Goal: Task Accomplishment & Management: Manage account settings

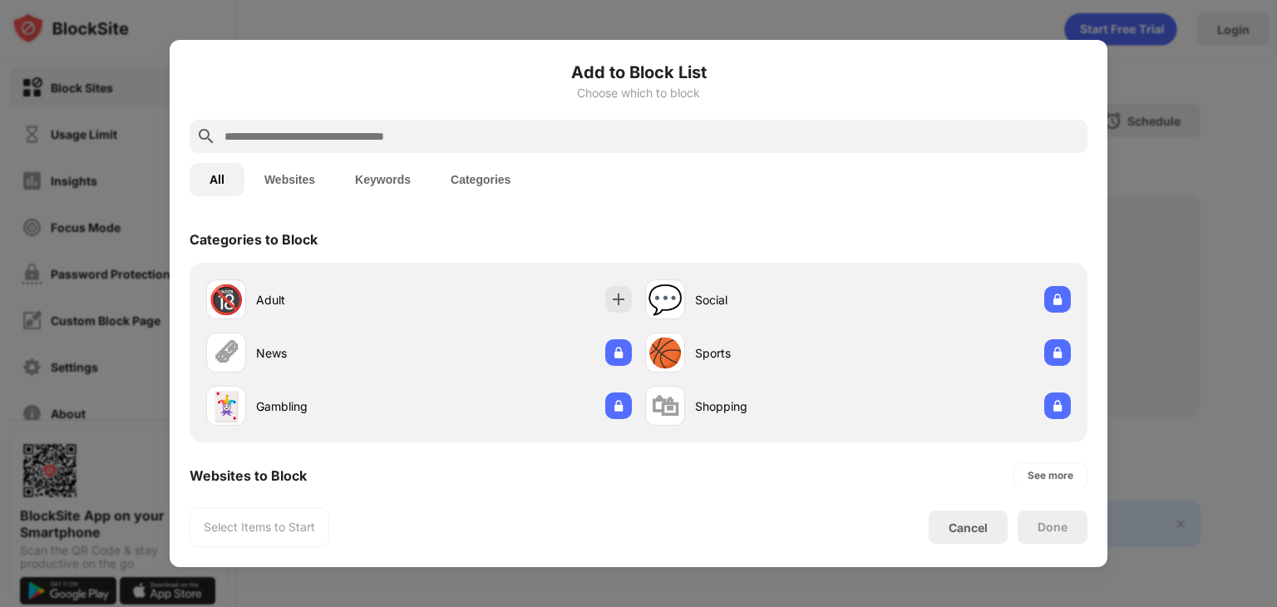
click at [468, 139] on input "text" at bounding box center [652, 136] width 858 height 20
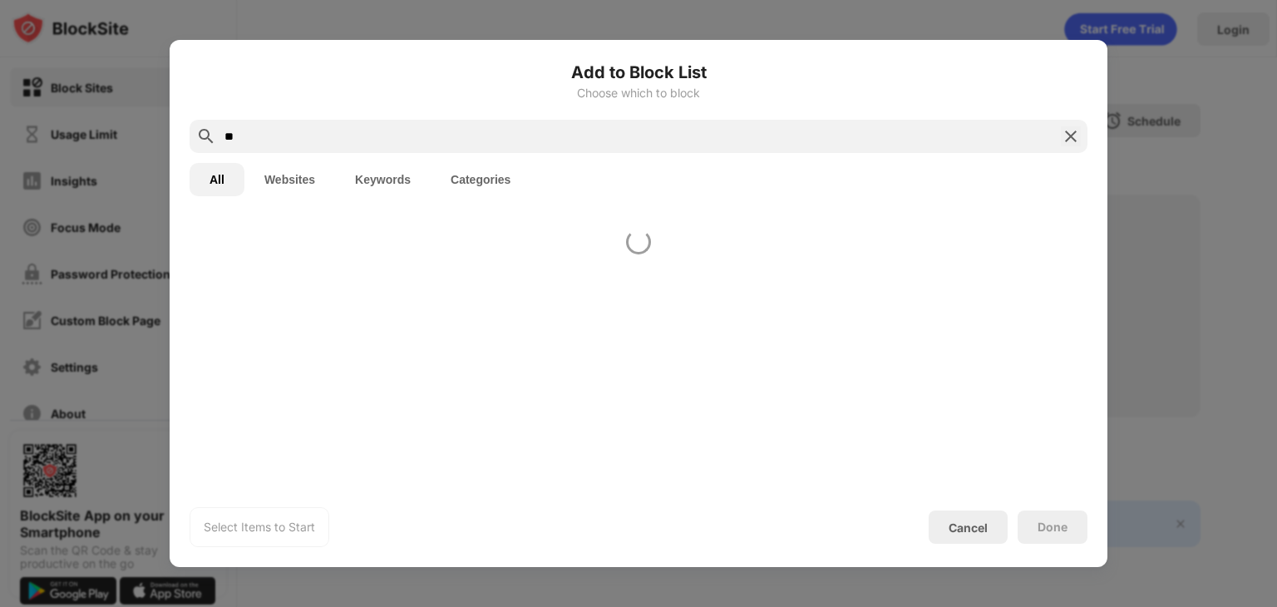
type input "*"
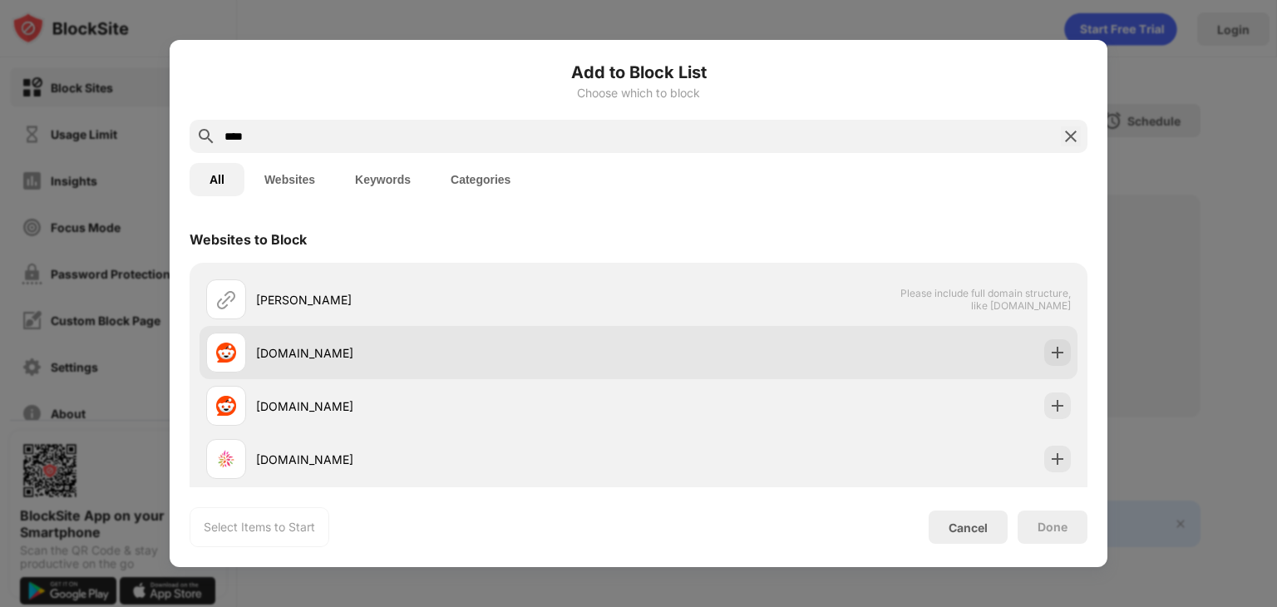
type input "****"
click at [326, 375] on div "[DOMAIN_NAME]" at bounding box center [639, 352] width 878 height 53
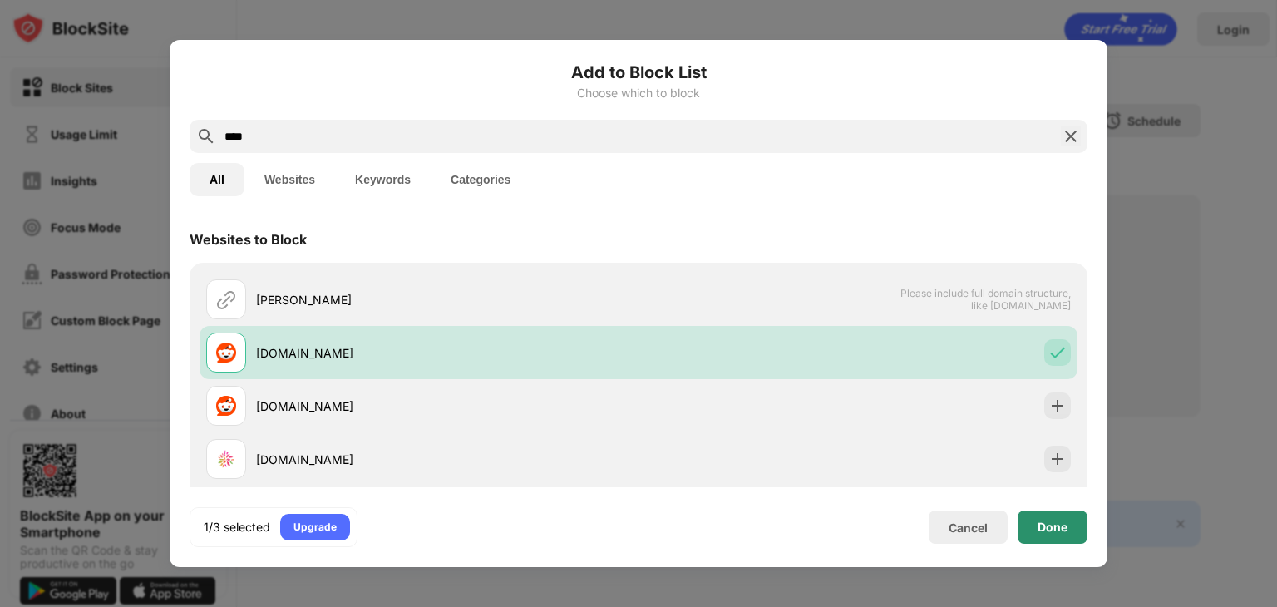
click at [1055, 521] on div "Done" at bounding box center [1053, 527] width 30 height 13
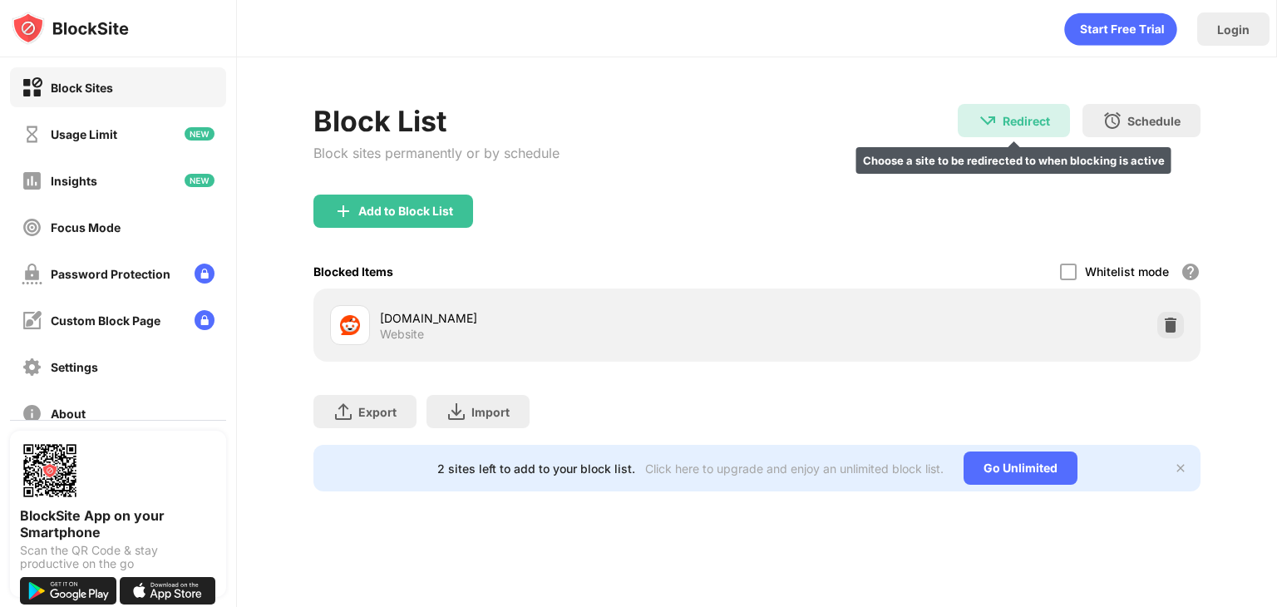
click at [1008, 126] on div "Redirect" at bounding box center [1026, 121] width 47 height 14
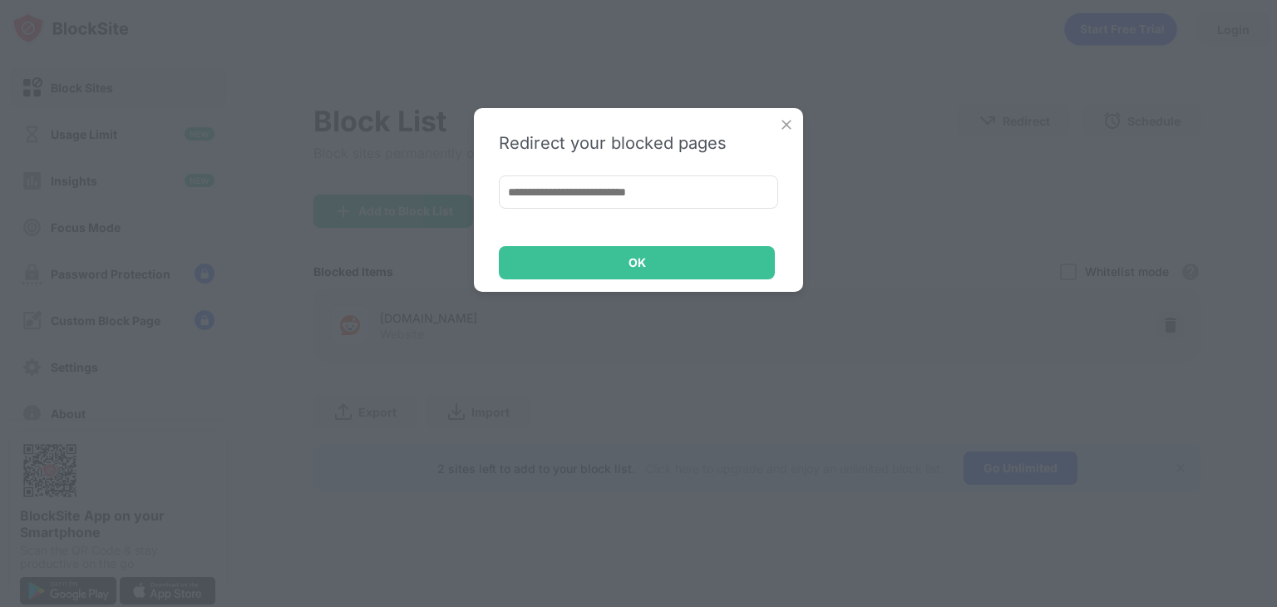
click at [653, 180] on input at bounding box center [638, 191] width 279 height 33
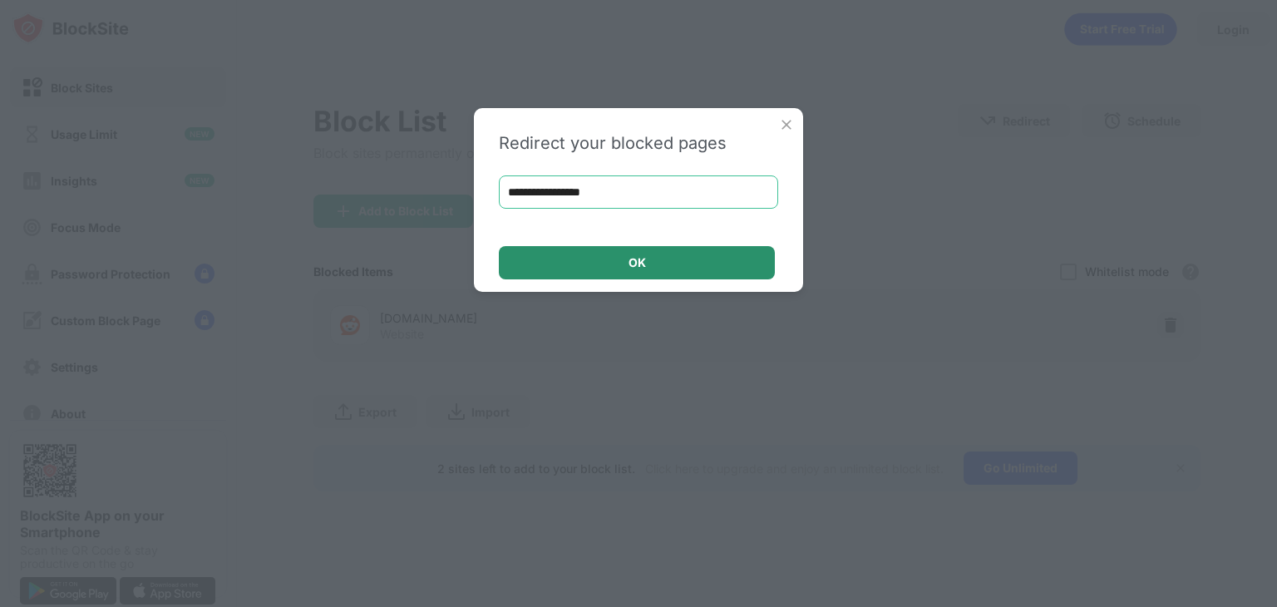
type input "**********"
click at [630, 259] on div "OK" at bounding box center [637, 262] width 17 height 13
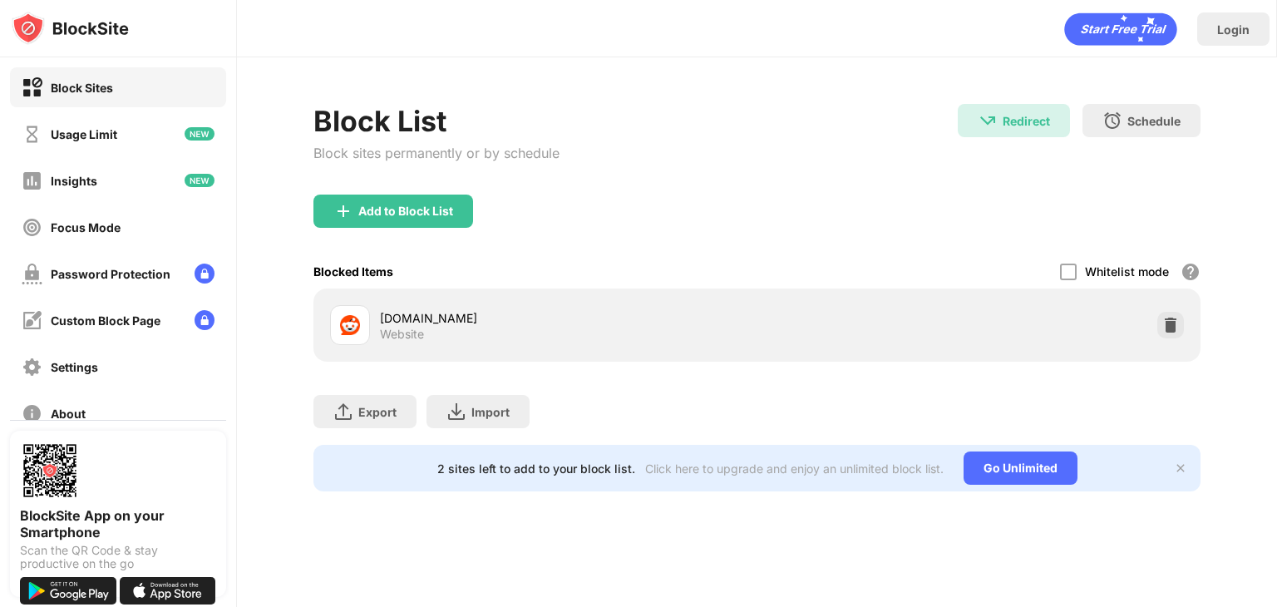
click at [1098, 27] on icon "Start Free Trial" at bounding box center [1097, 30] width 8 height 7
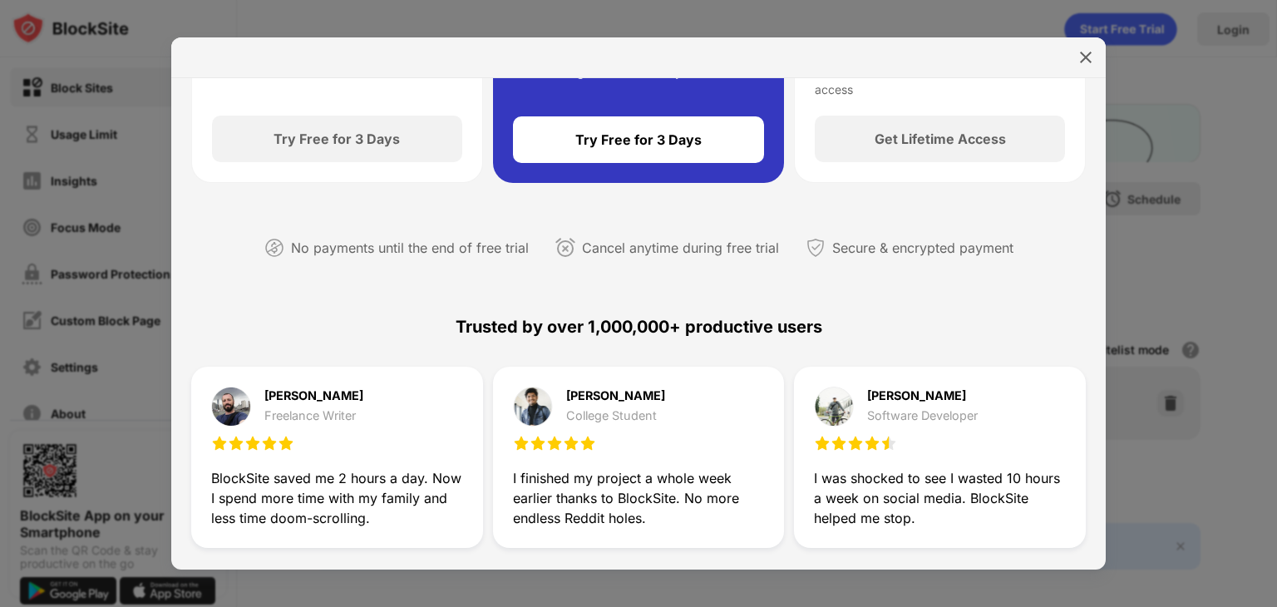
scroll to position [239, 0]
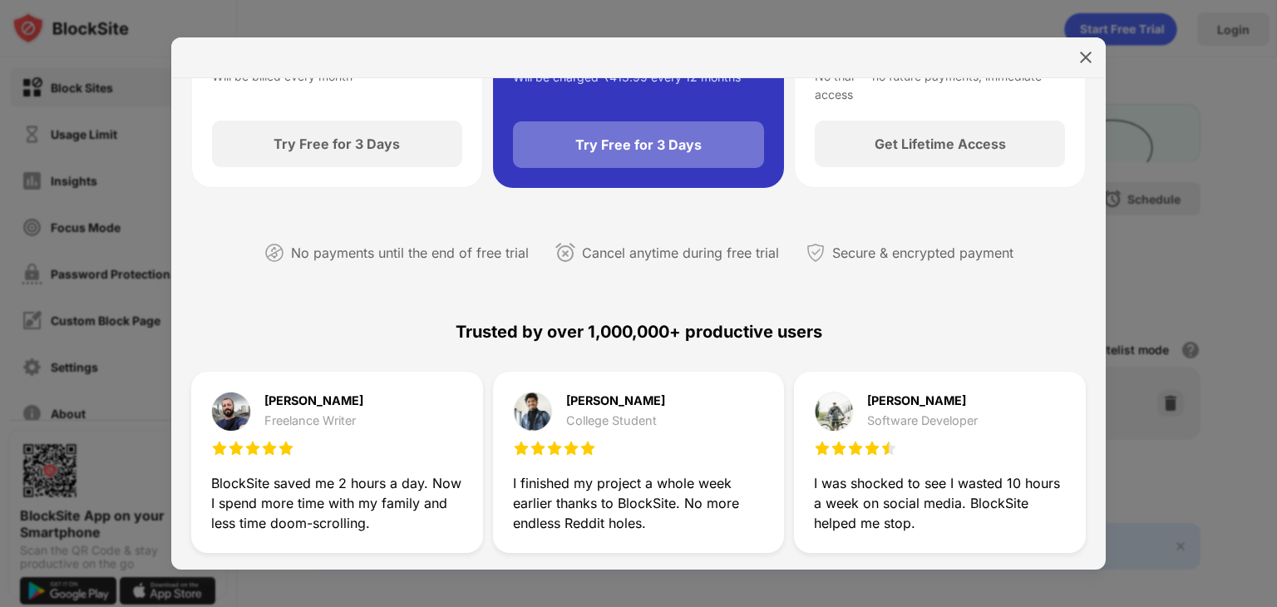
click at [692, 147] on div "Try Free for 3 Days" at bounding box center [639, 144] width 126 height 17
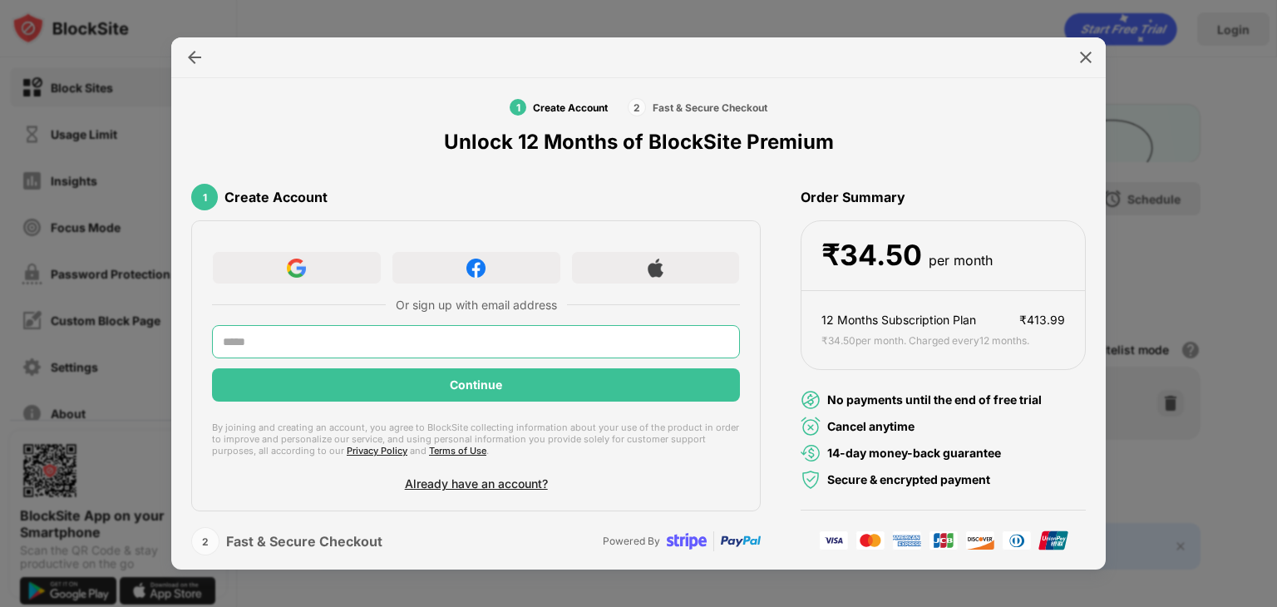
click at [568, 340] on input "text" at bounding box center [476, 341] width 528 height 33
click at [660, 343] on input "text" at bounding box center [476, 341] width 528 height 33
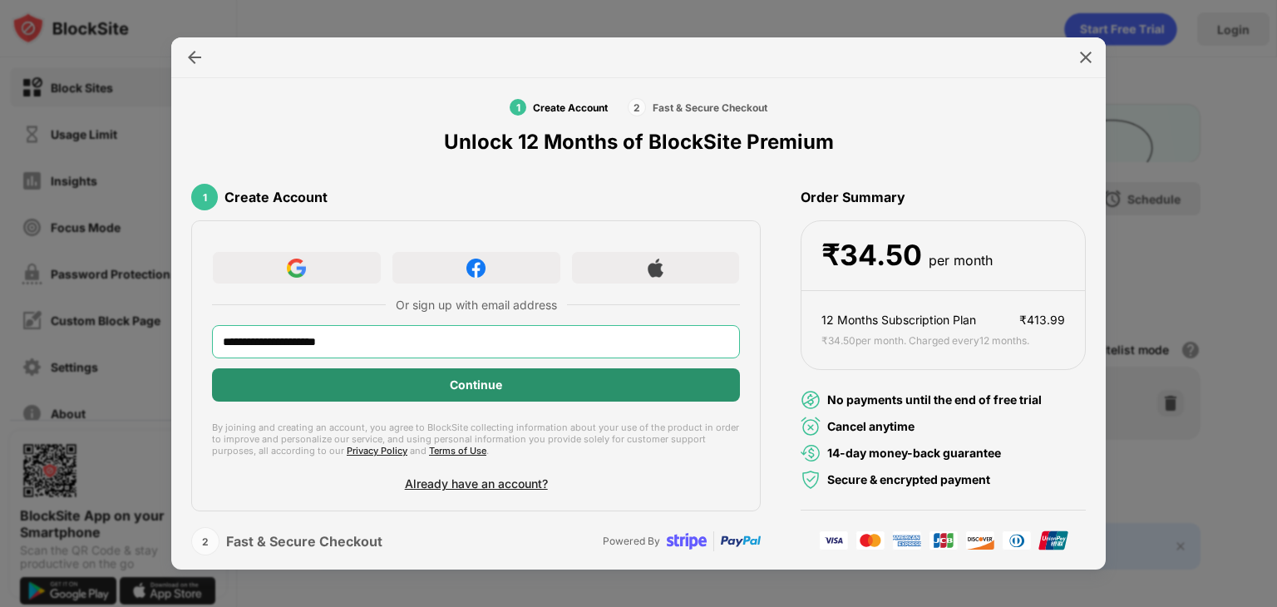
type input "**********"
click at [604, 386] on div "Continue" at bounding box center [476, 384] width 528 height 33
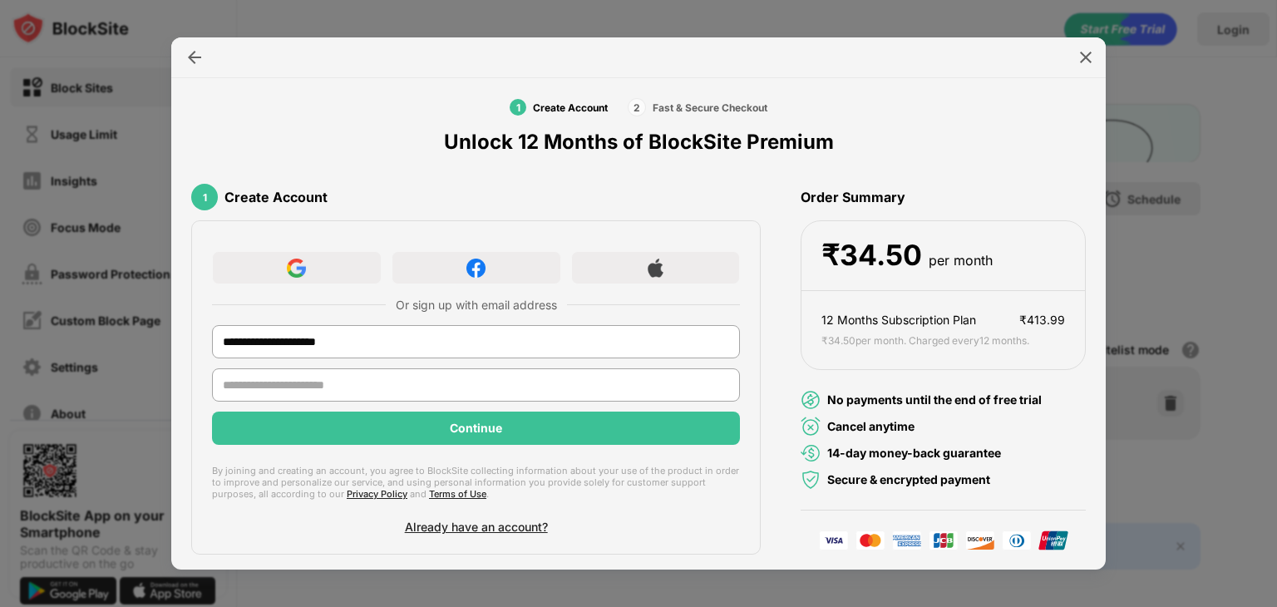
click at [567, 372] on input "text" at bounding box center [476, 384] width 528 height 33
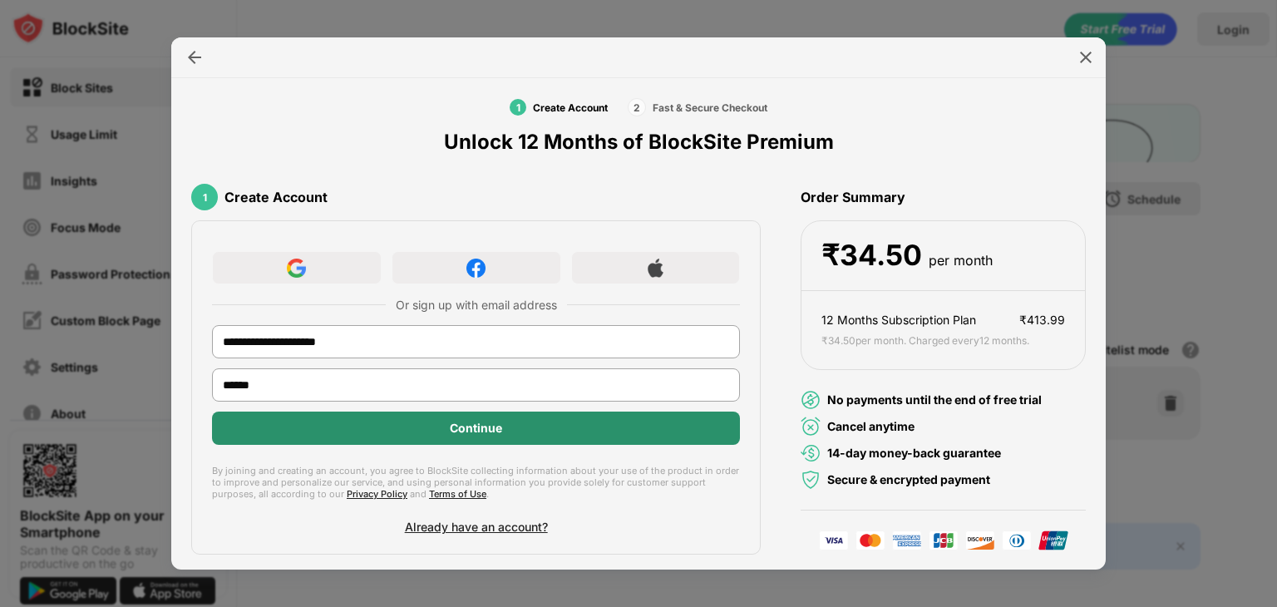
type input "******"
click at [536, 438] on div "Continue" at bounding box center [476, 428] width 528 height 33
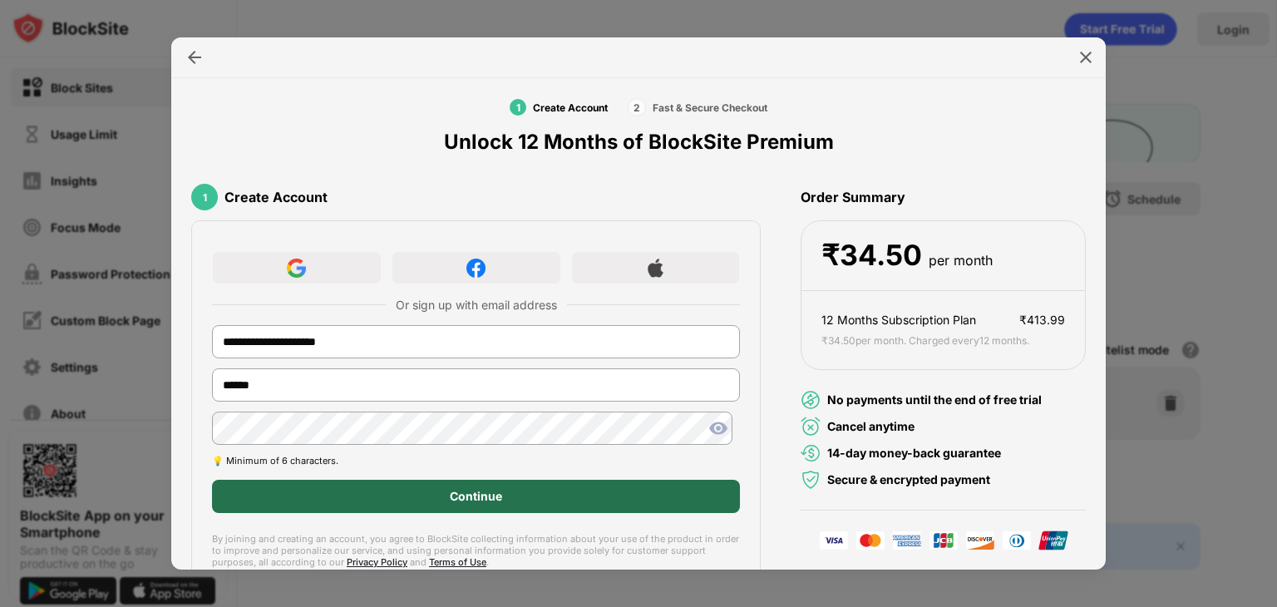
click at [502, 500] on div "Continue" at bounding box center [476, 496] width 528 height 33
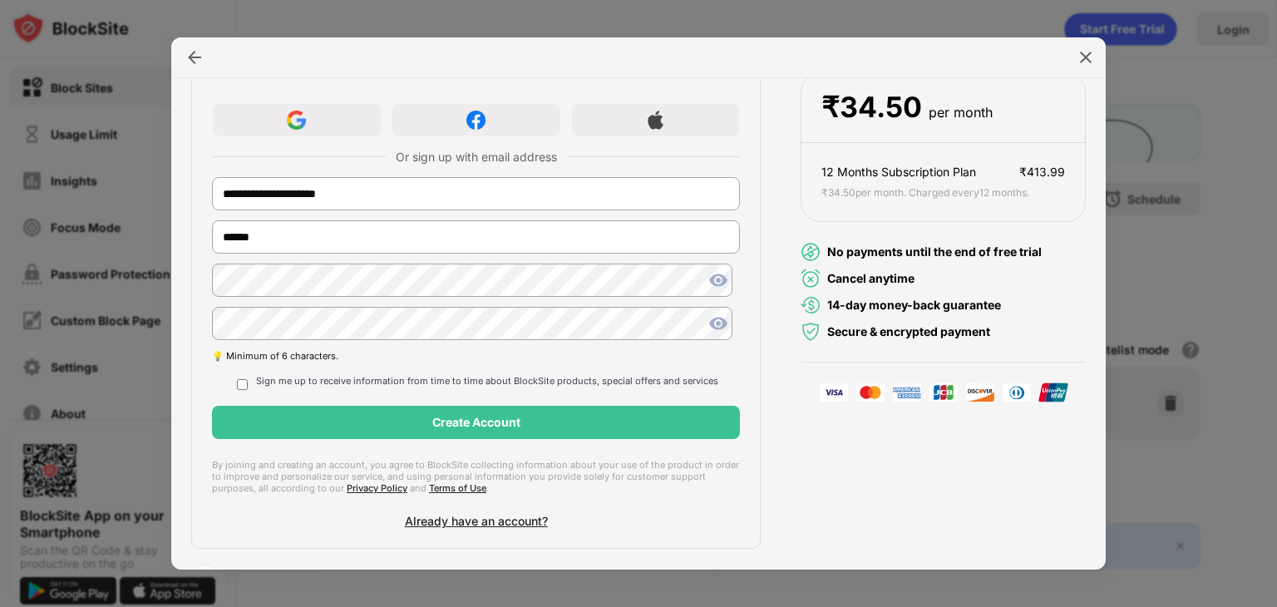
scroll to position [203, 0]
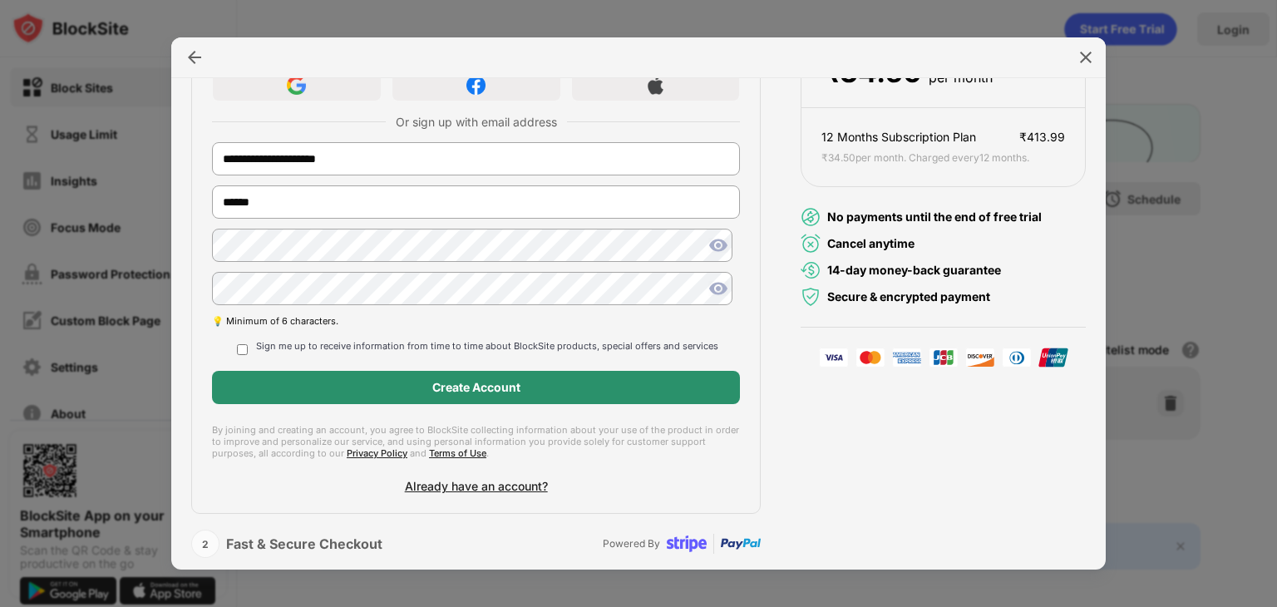
click at [621, 390] on div "Create Account" at bounding box center [476, 387] width 528 height 33
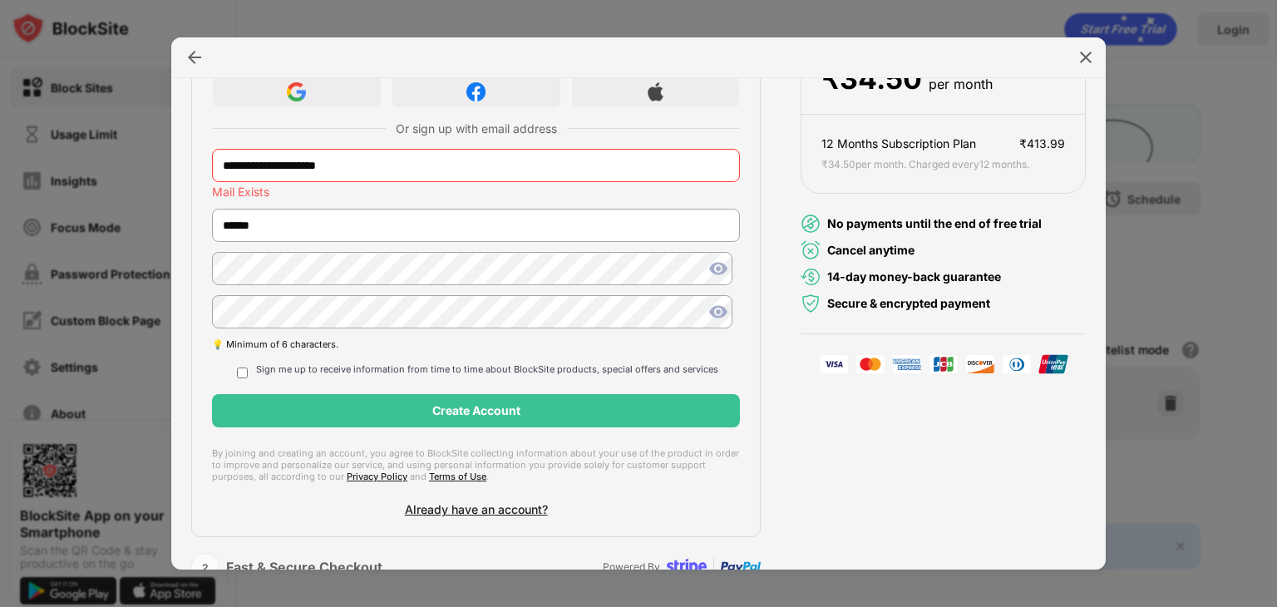
scroll to position [220, 0]
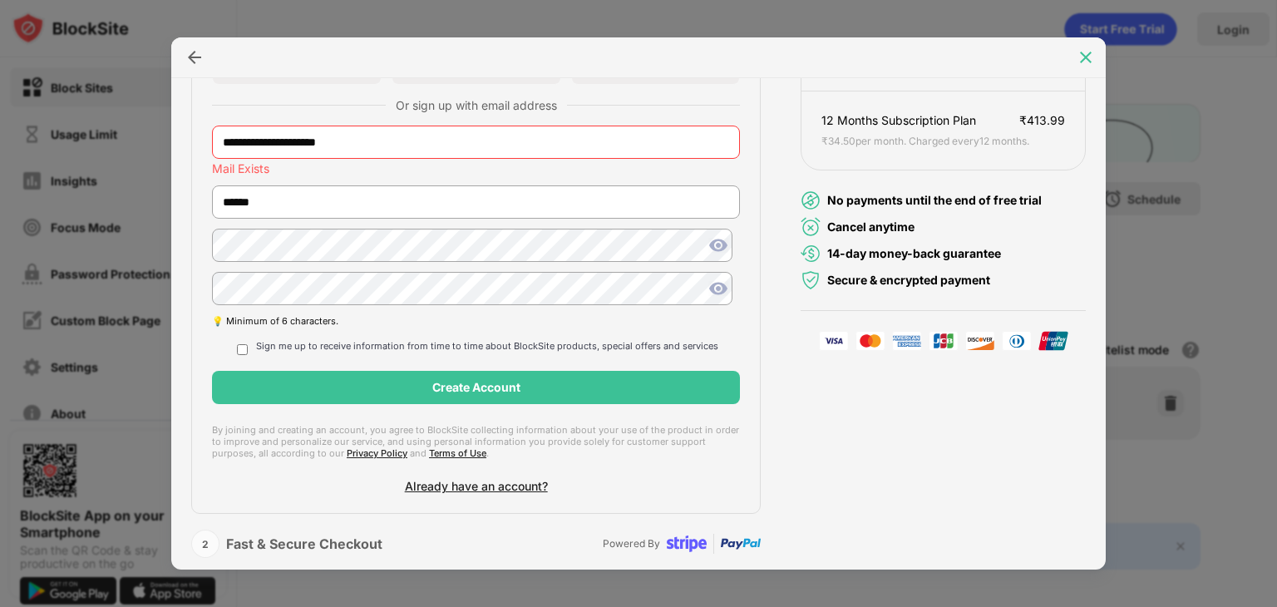
click at [1091, 67] on div at bounding box center [1086, 57] width 27 height 27
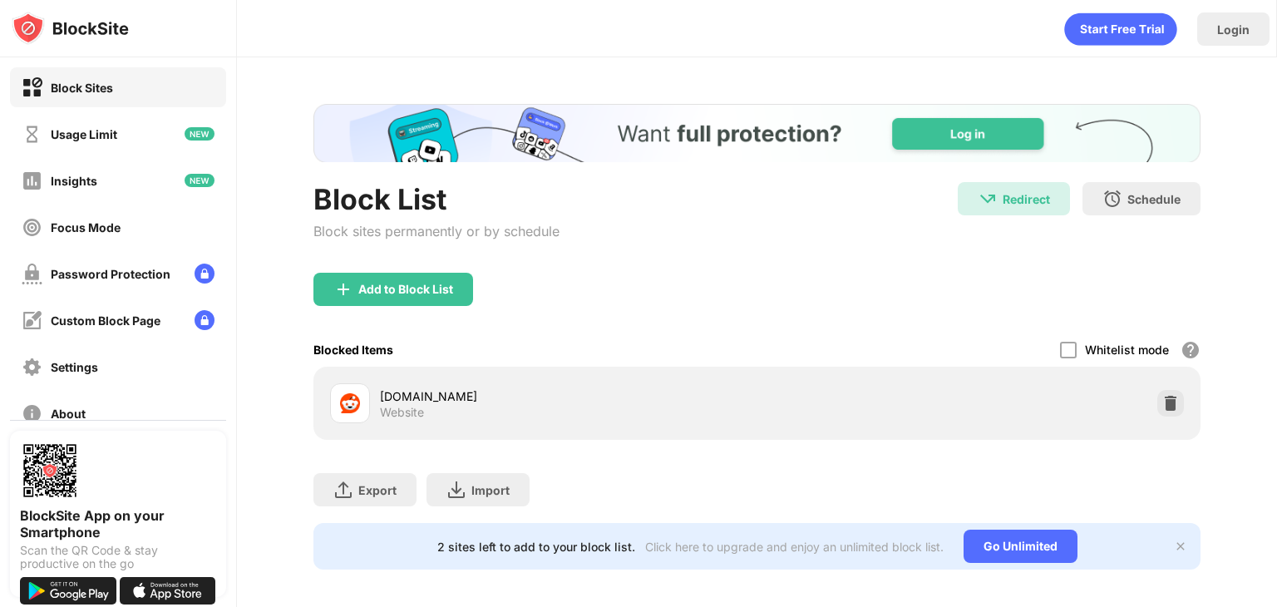
scroll to position [0, 0]
click at [1221, 12] on div "Login" at bounding box center [1234, 28] width 72 height 33
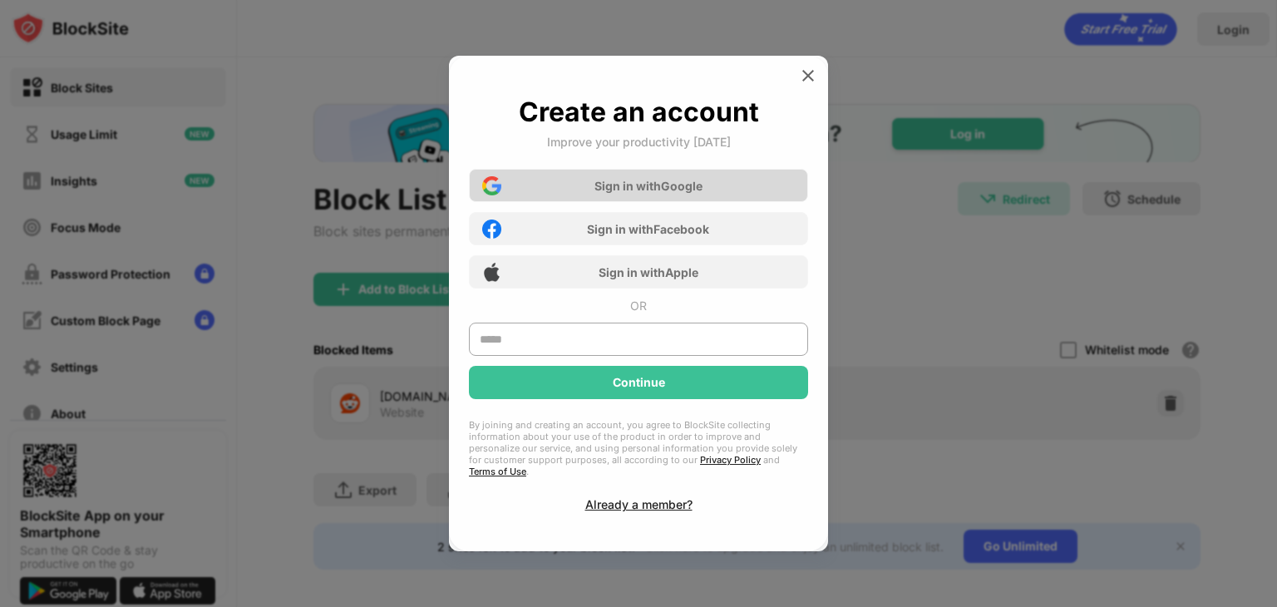
click at [709, 202] on div "Sign in with Google" at bounding box center [638, 185] width 339 height 33
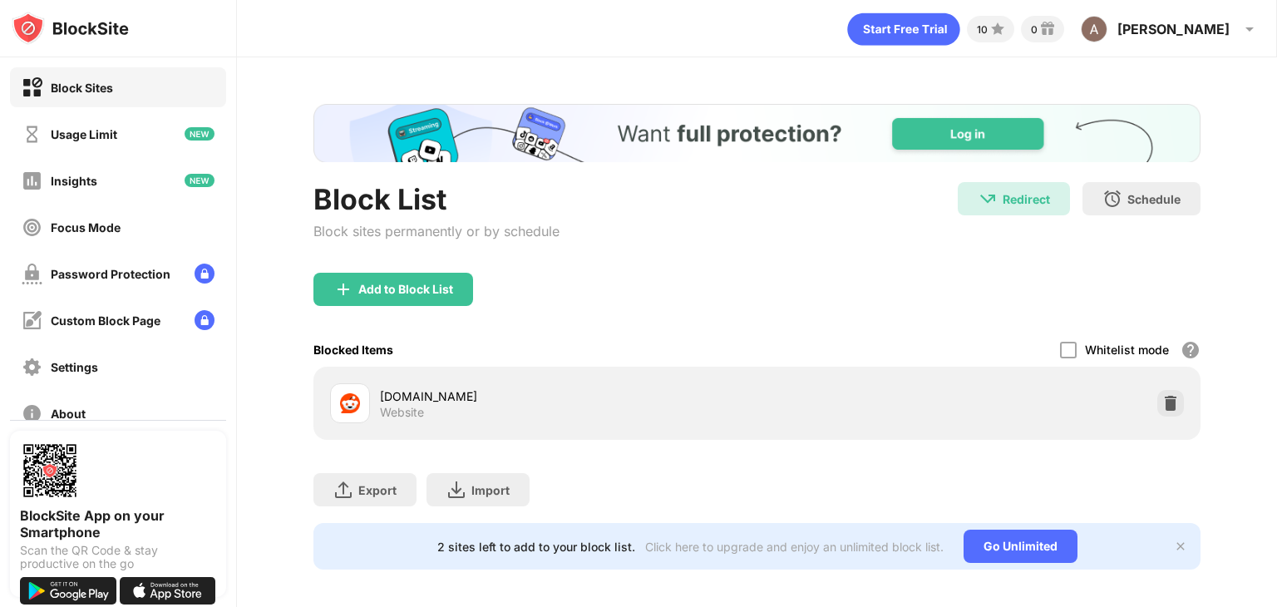
scroll to position [21, 0]
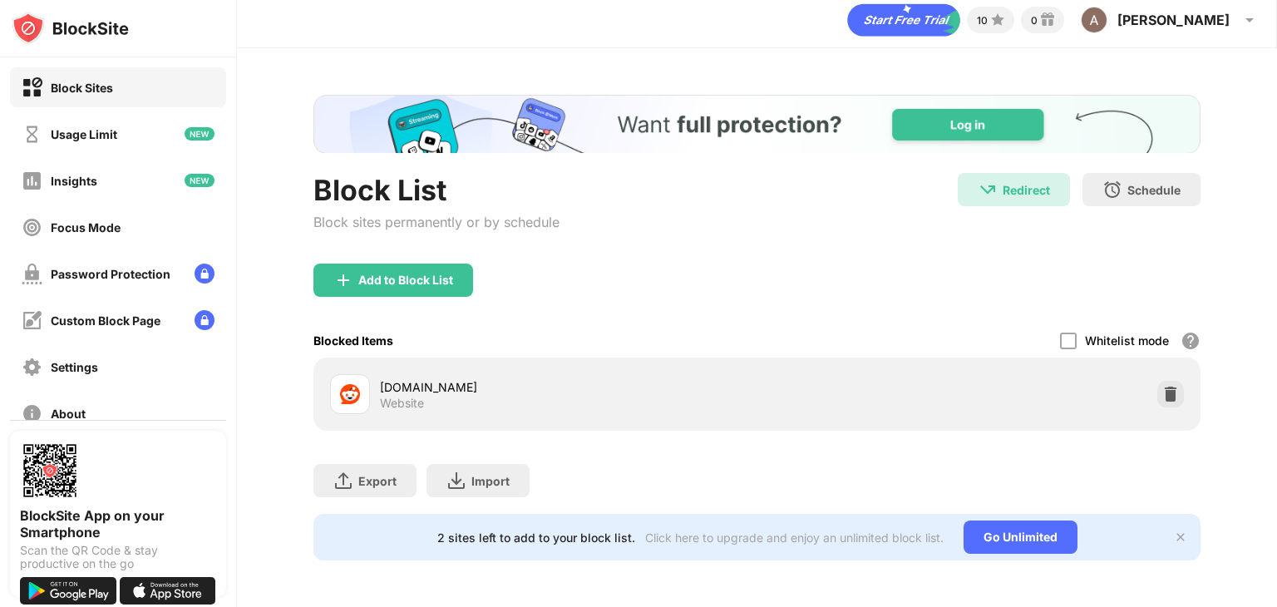
click at [838, 305] on div "Add to Block List" at bounding box center [757, 294] width 887 height 60
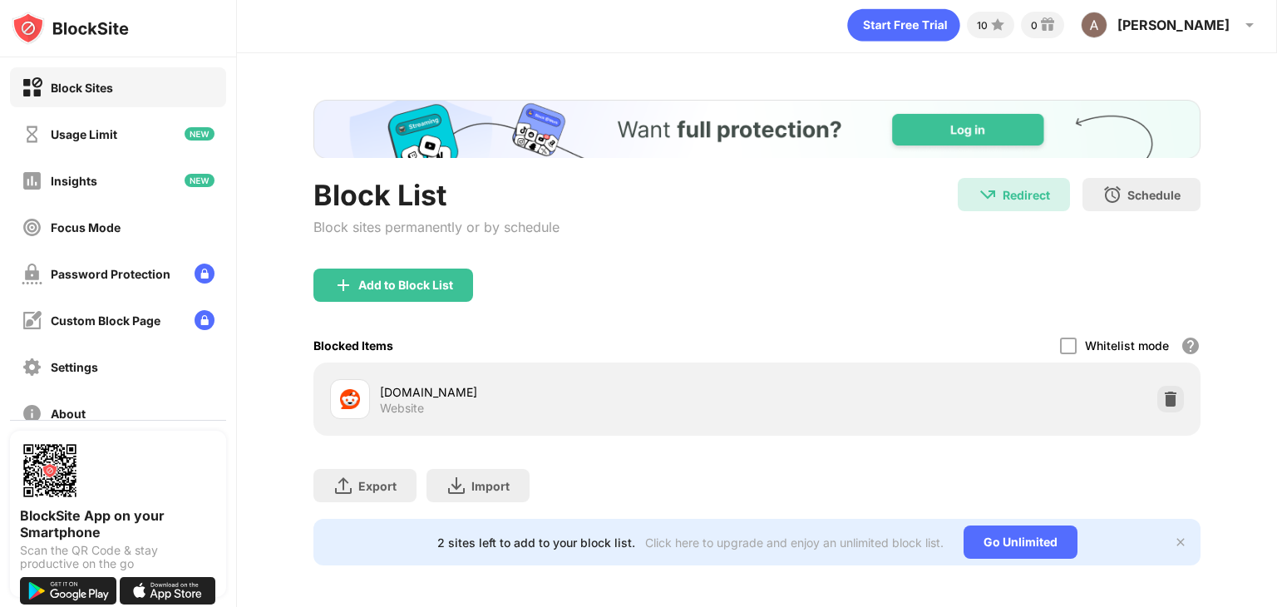
scroll to position [0, 0]
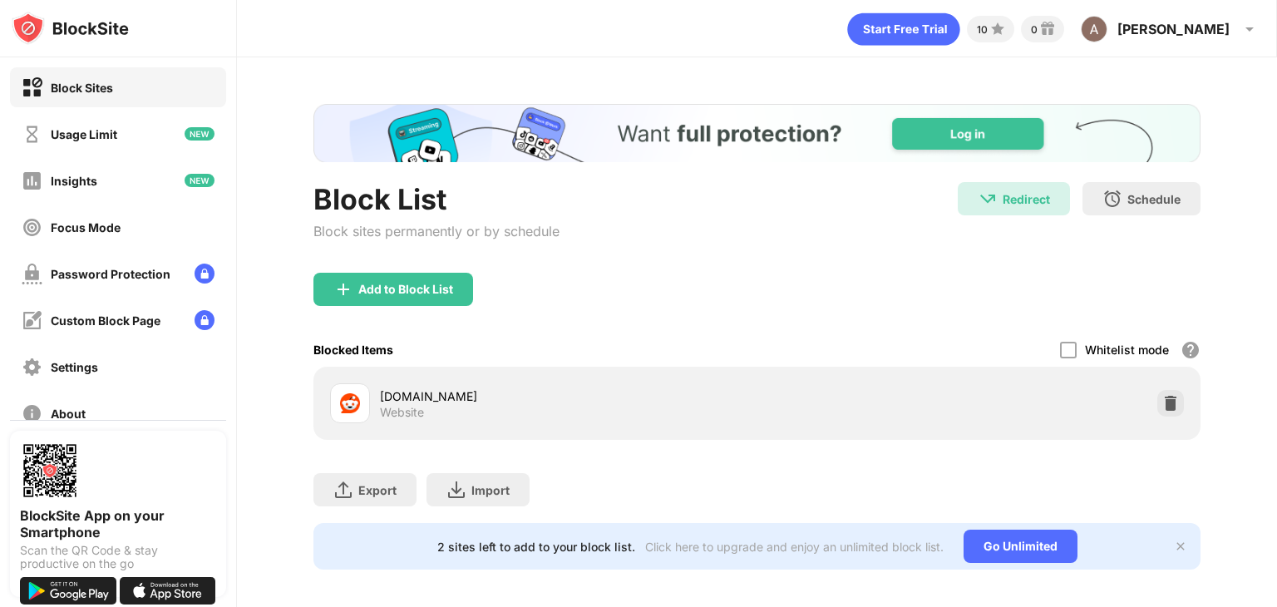
click at [960, 37] on icon "animation" at bounding box center [903, 29] width 112 height 32
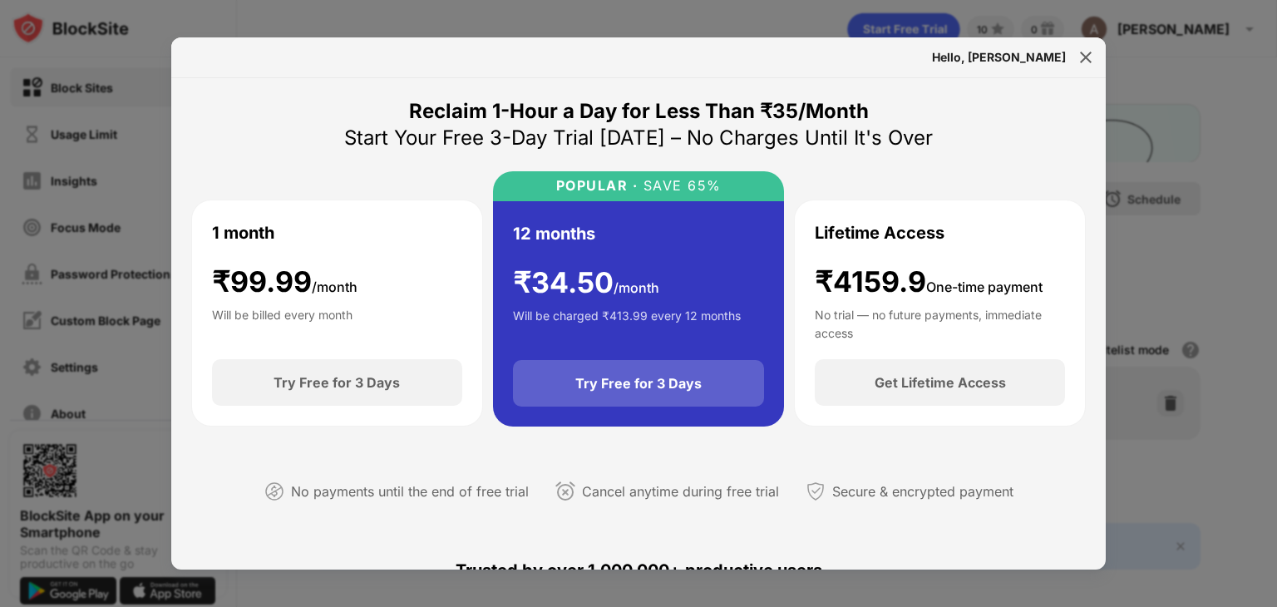
click at [652, 375] on div "Try Free for 3 Days" at bounding box center [639, 383] width 126 height 17
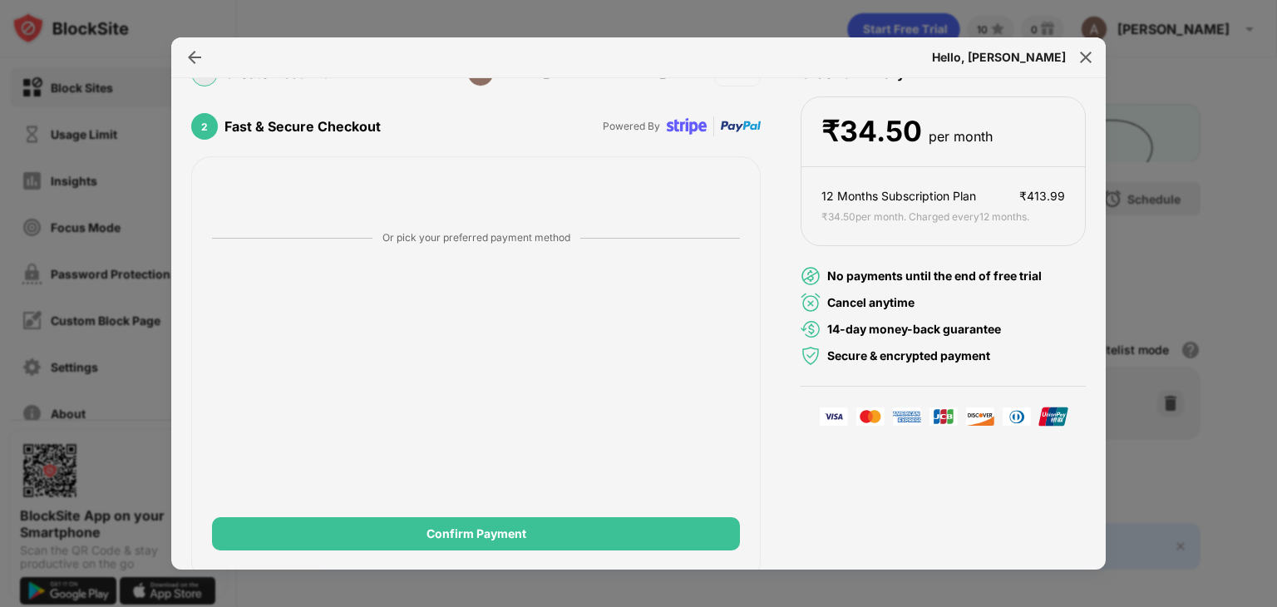
scroll to position [155, 0]
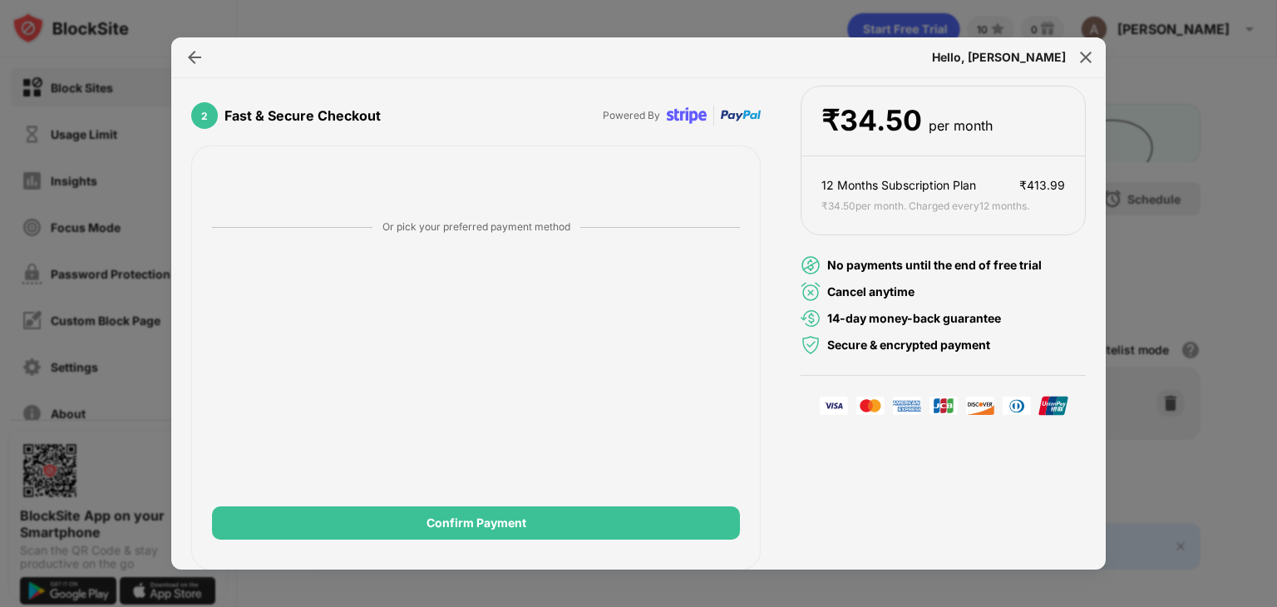
drag, startPoint x: 997, startPoint y: 324, endPoint x: 990, endPoint y: 242, distance: 81.8
click at [990, 242] on div "No payments until the end of free trial Cancel anytime 14-day money-back guaran…" at bounding box center [943, 305] width 285 height 140
click at [1081, 57] on img at bounding box center [1086, 57] width 17 height 17
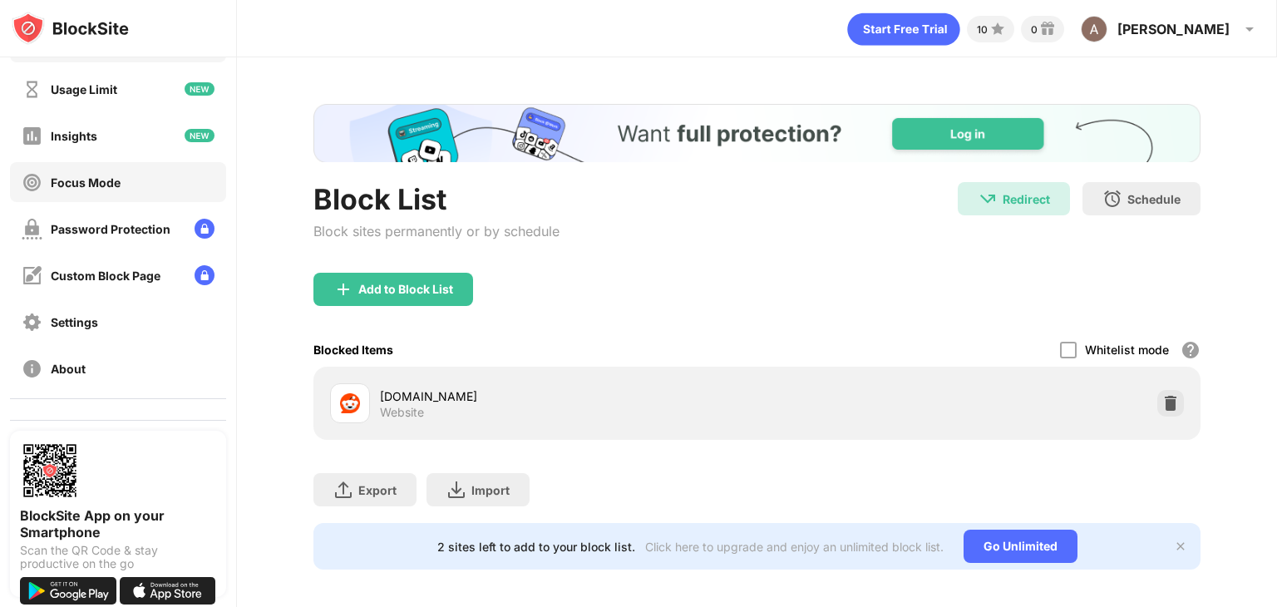
scroll to position [123, 0]
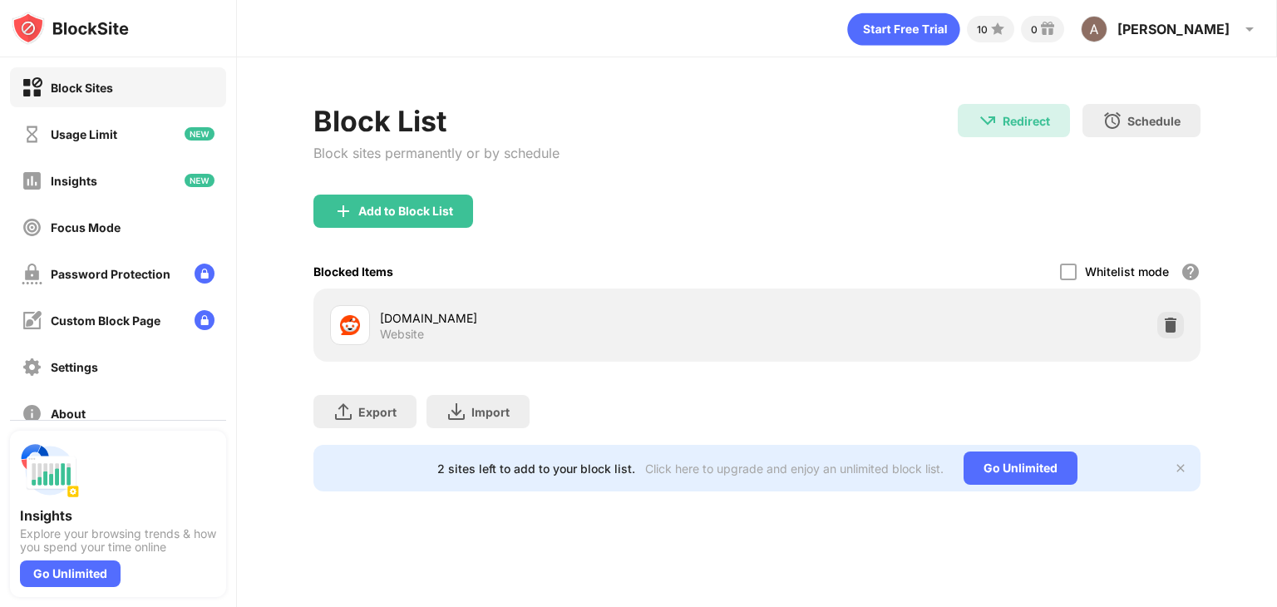
click at [726, 216] on div "Add to Block List" at bounding box center [757, 225] width 887 height 60
